Goal: Task Accomplishment & Management: Manage account settings

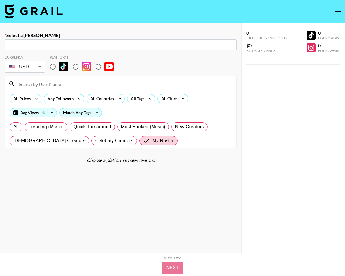
click at [50, 14] on img at bounding box center [34, 11] width 58 height 14
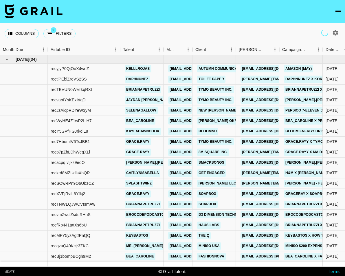
click at [335, 33] on icon "button" at bounding box center [335, 32] width 7 height 7
select select "[DATE]"
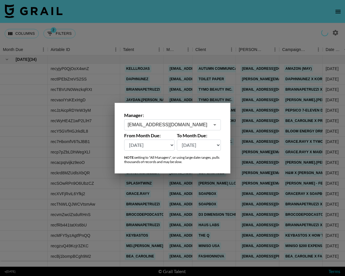
click at [203, 124] on input "[EMAIL_ADDRESS][DOMAIN_NAME]" at bounding box center [169, 124] width 82 height 7
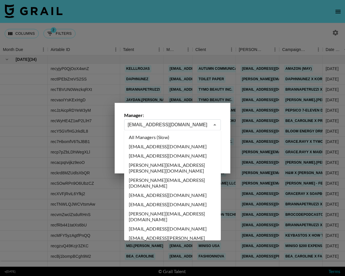
click at [182, 139] on li "All Managers (Slow)" at bounding box center [172, 137] width 97 height 9
type input "All Managers (Slow)"
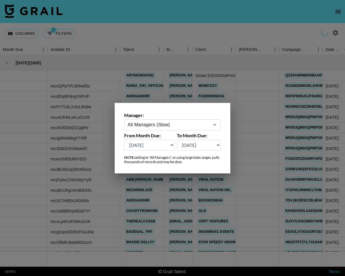
click at [178, 33] on div at bounding box center [172, 138] width 345 height 276
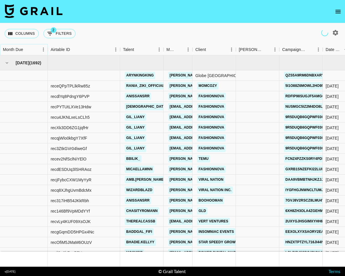
click at [26, 48] on icon "Sort" at bounding box center [27, 49] width 5 height 5
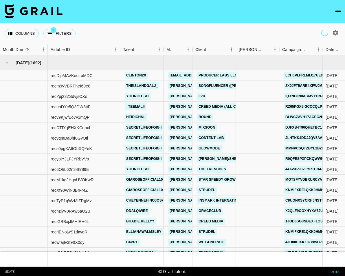
click at [26, 48] on icon "Sort" at bounding box center [27, 49] width 5 height 5
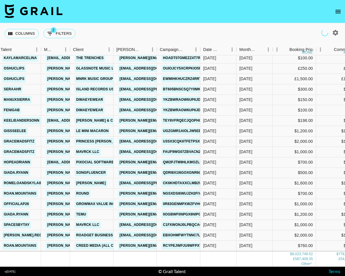
scroll to position [7794, 122]
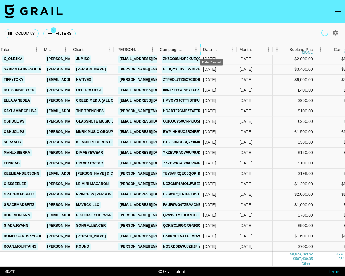
click at [216, 48] on div "Date Created" at bounding box center [211, 49] width 16 height 11
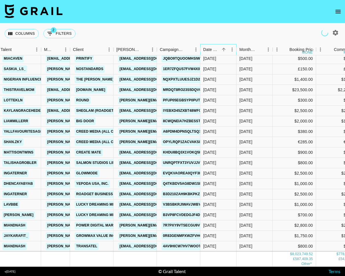
scroll to position [63356, 122]
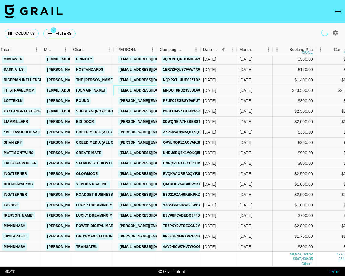
click at [143, 91] on link "[EMAIL_ADDRESS][DOMAIN_NAME]" at bounding box center [150, 90] width 65 height 7
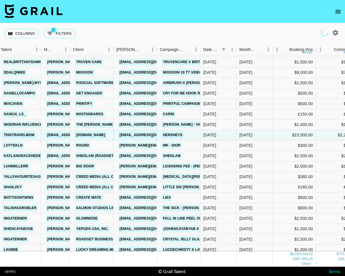
scroll to position [63310, 122]
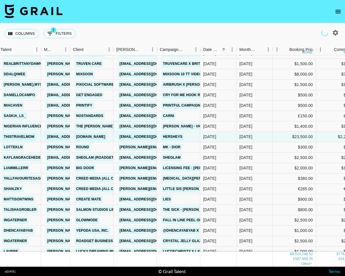
click at [134, 127] on link "[EMAIL_ADDRESS][DOMAIN_NAME]" at bounding box center [150, 126] width 65 height 7
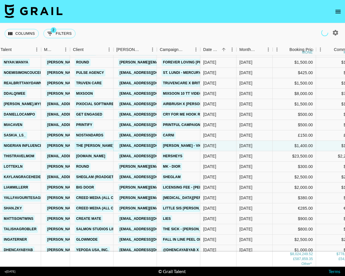
scroll to position [63290, 122]
click at [149, 94] on link "[EMAIL_ADDRESS][DOMAIN_NAME]" at bounding box center [150, 93] width 65 height 7
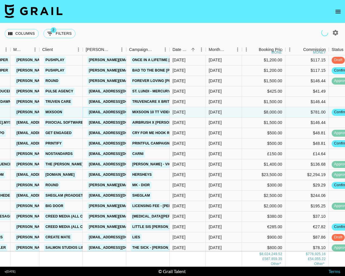
scroll to position [63270, 153]
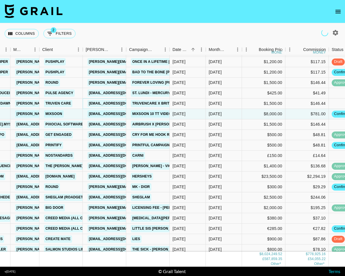
click at [116, 103] on link "[EMAIL_ADDRESS][DOMAIN_NAME]" at bounding box center [119, 103] width 65 height 7
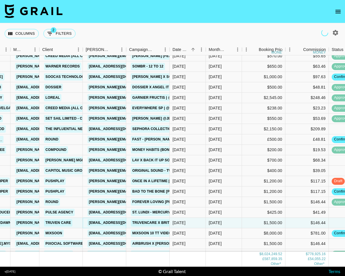
scroll to position [63151, 153]
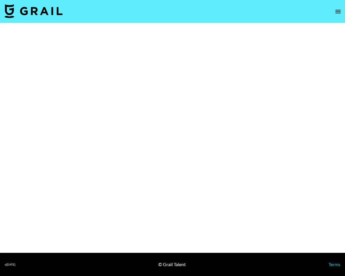
select select "Brand"
select select "Song"
select select "Brand"
